Goal: Task Accomplishment & Management: Manage account settings

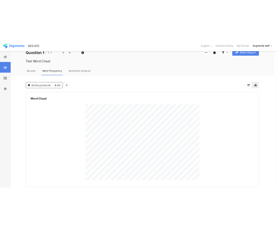
scroll to position [14, 0]
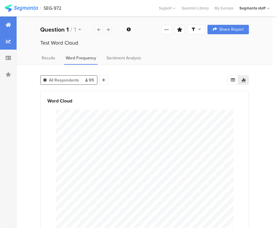
click at [7, 25] on icon at bounding box center [8, 24] width 5 height 5
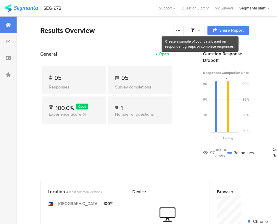
click at [200, 30] on icon at bounding box center [199, 30] width 3 height 4
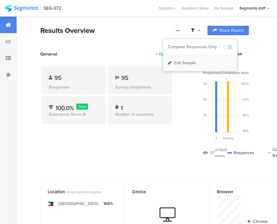
click at [179, 65] on span "Edit Sample" at bounding box center [184, 63] width 21 height 6
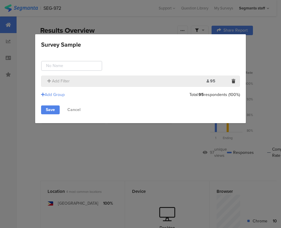
click at [159, 31] on div "Survey Sample Add Filter 95 Limit: Add Group Total: 95 respondents (100%) Save …" at bounding box center [140, 114] width 281 height 228
click at [183, 30] on div "Survey Sample Add Filter 95 Limit: Add Group Total: 95 respondents (100%) Save …" at bounding box center [140, 114] width 281 height 228
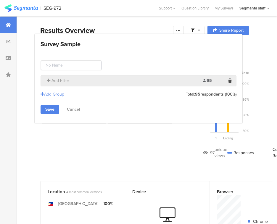
click at [183, 30] on section "| SEG-972 Help Center Live Chat Support Question Library My Surveys My Accounts…" at bounding box center [138, 200] width 277 height 400
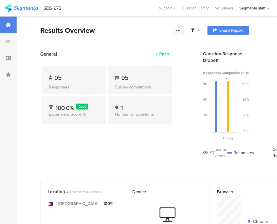
click at [181, 30] on icon at bounding box center [178, 30] width 5 height 5
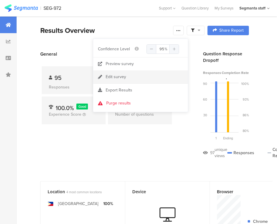
click at [148, 72] on link "Edit survey" at bounding box center [140, 76] width 95 height 13
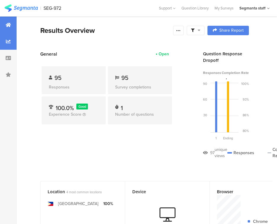
click at [14, 45] on div at bounding box center [8, 41] width 17 height 17
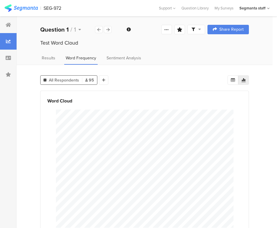
click at [74, 41] on div "Test Word Cloud" at bounding box center [144, 43] width 208 height 8
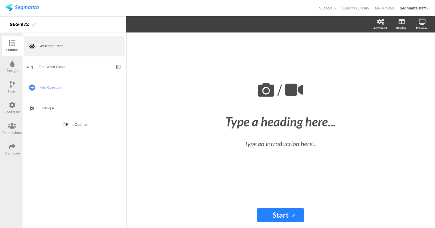
click at [9, 106] on icon at bounding box center [12, 105] width 7 height 7
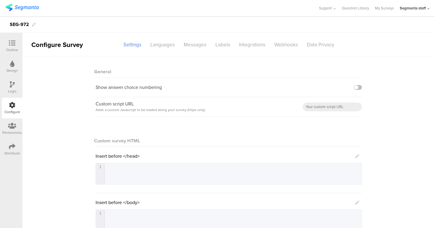
click at [6, 125] on div at bounding box center [12, 126] width 20 height 7
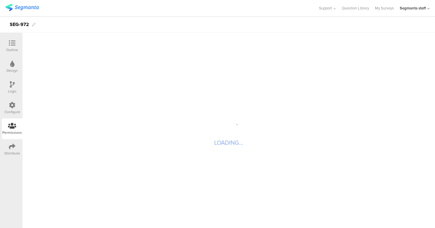
click at [11, 149] on icon at bounding box center [12, 146] width 7 height 7
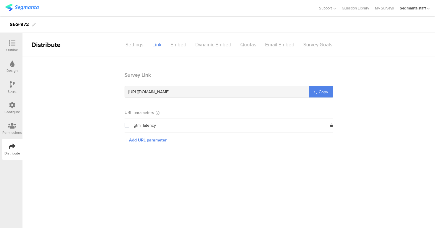
click at [16, 47] on div at bounding box center [12, 43] width 12 height 7
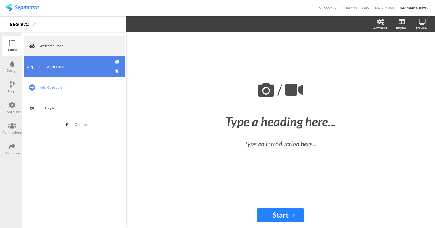
click at [54, 71] on link "1 Test Word Cloud" at bounding box center [74, 66] width 101 height 21
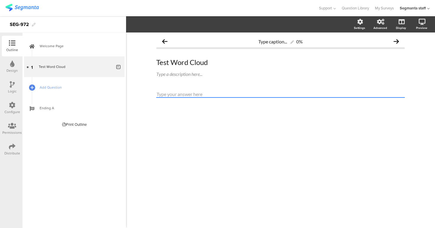
click at [194, 94] on textarea at bounding box center [280, 94] width 248 height 7
click at [191, 112] on div at bounding box center [280, 104] width 248 height 27
click at [34, 7] on img at bounding box center [21, 7] width 33 height 7
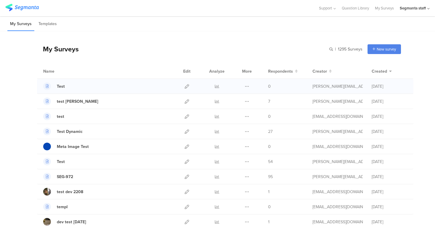
click at [211, 86] on div at bounding box center [217, 86] width 18 height 15
click at [216, 86] on icon at bounding box center [217, 86] width 4 height 4
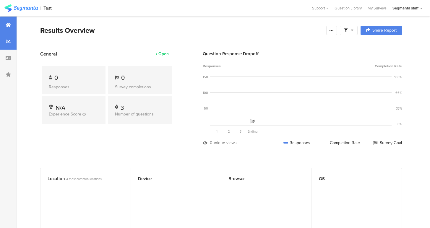
click at [9, 44] on div at bounding box center [8, 41] width 17 height 17
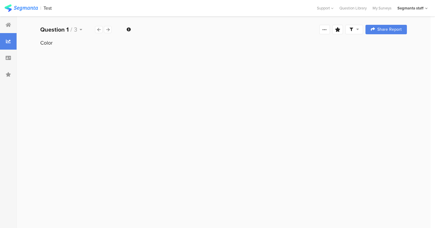
click at [53, 43] on div "Color" at bounding box center [223, 43] width 366 height 8
click at [51, 42] on div "Color" at bounding box center [223, 43] width 366 height 8
click at [127, 30] on icon at bounding box center [129, 29] width 4 height 4
click at [117, 56] on div at bounding box center [224, 141] width 414 height 173
click at [56, 43] on div "Color" at bounding box center [223, 43] width 366 height 8
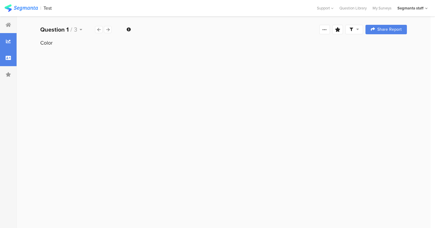
click at [4, 61] on div at bounding box center [8, 58] width 17 height 17
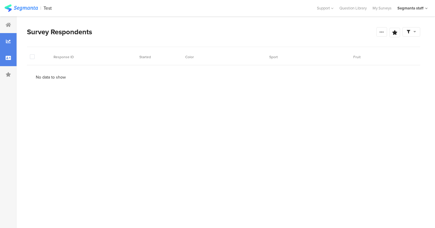
click at [9, 45] on div at bounding box center [8, 41] width 17 height 17
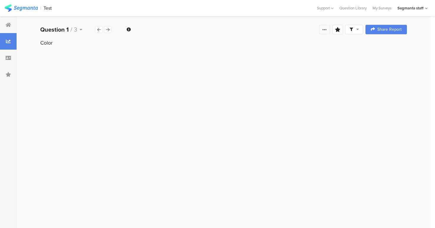
click at [327, 30] on div at bounding box center [324, 29] width 11 height 9
click at [296, 31] on div "Welcome page 1 Color 2 Sport 3 Fruit Ending page Question 1 / 3 Question Type M…" at bounding box center [224, 29] width 414 height 19
click at [135, 71] on div at bounding box center [224, 141] width 414 height 173
click at [9, 59] on icon at bounding box center [8, 58] width 5 height 5
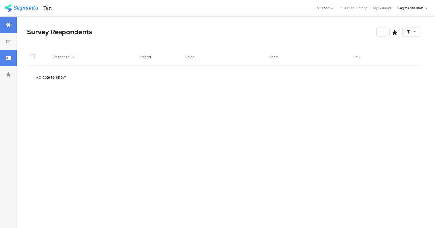
click at [9, 32] on div at bounding box center [8, 25] width 17 height 17
